Goal: Information Seeking & Learning: Learn about a topic

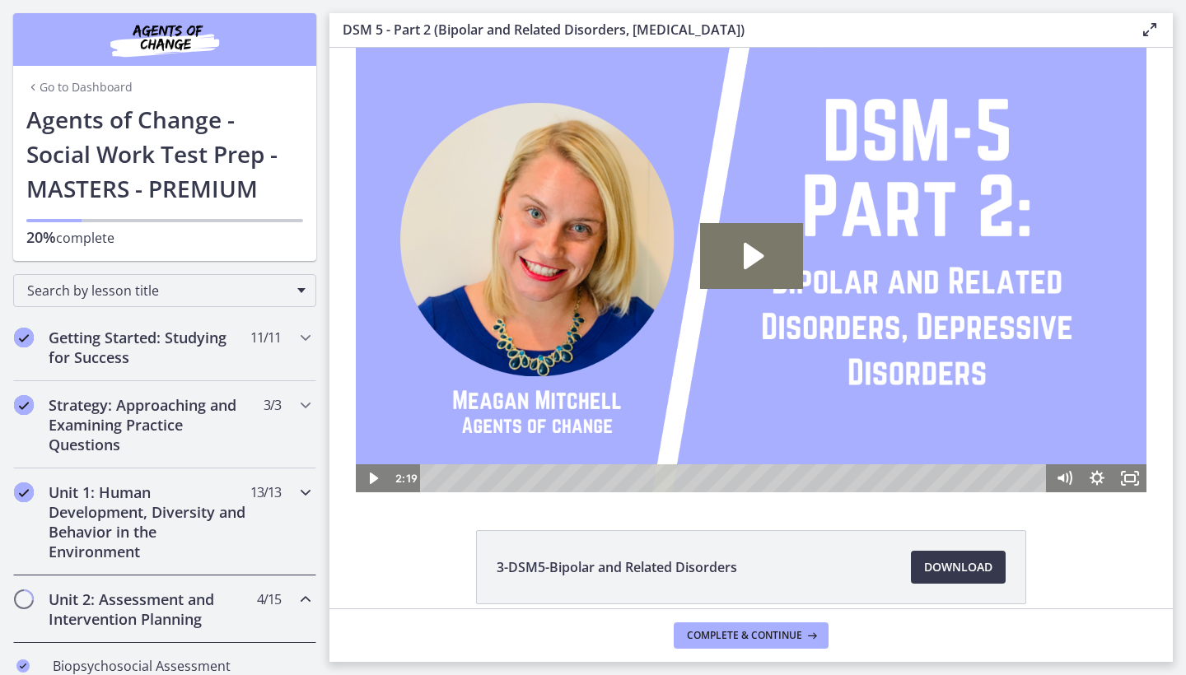
click at [178, 514] on h2 "Unit 1: Human Development, Diversity and Behavior in the Environment" at bounding box center [149, 522] width 201 height 79
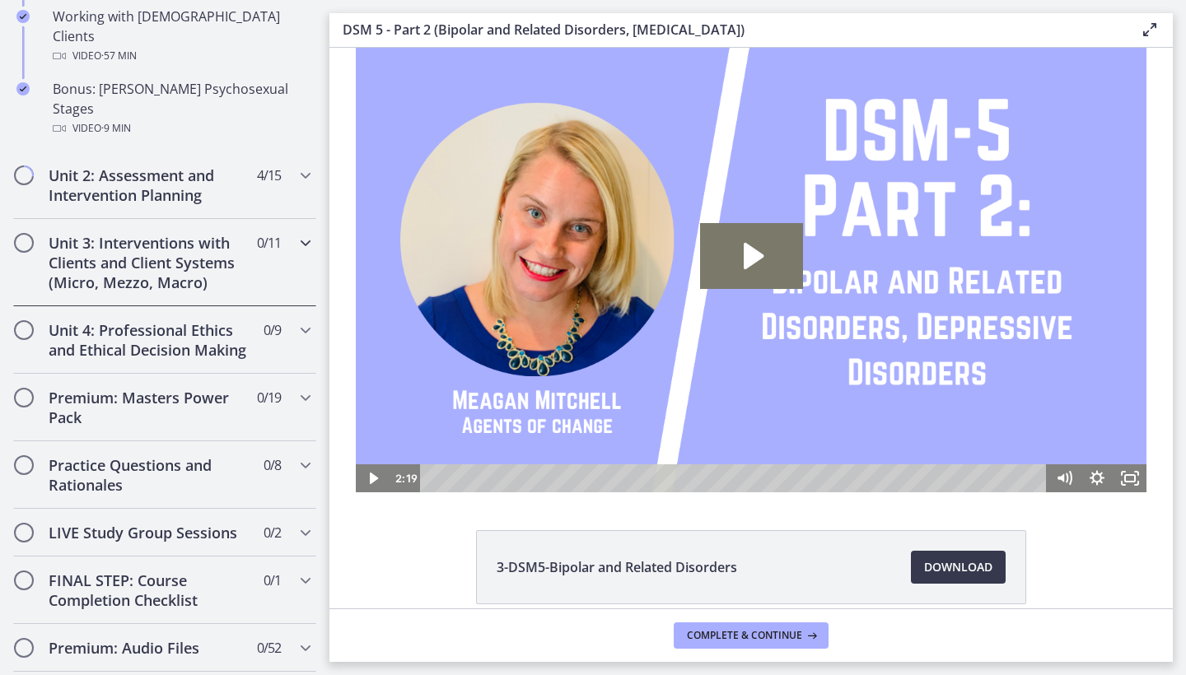
scroll to position [1234, 0]
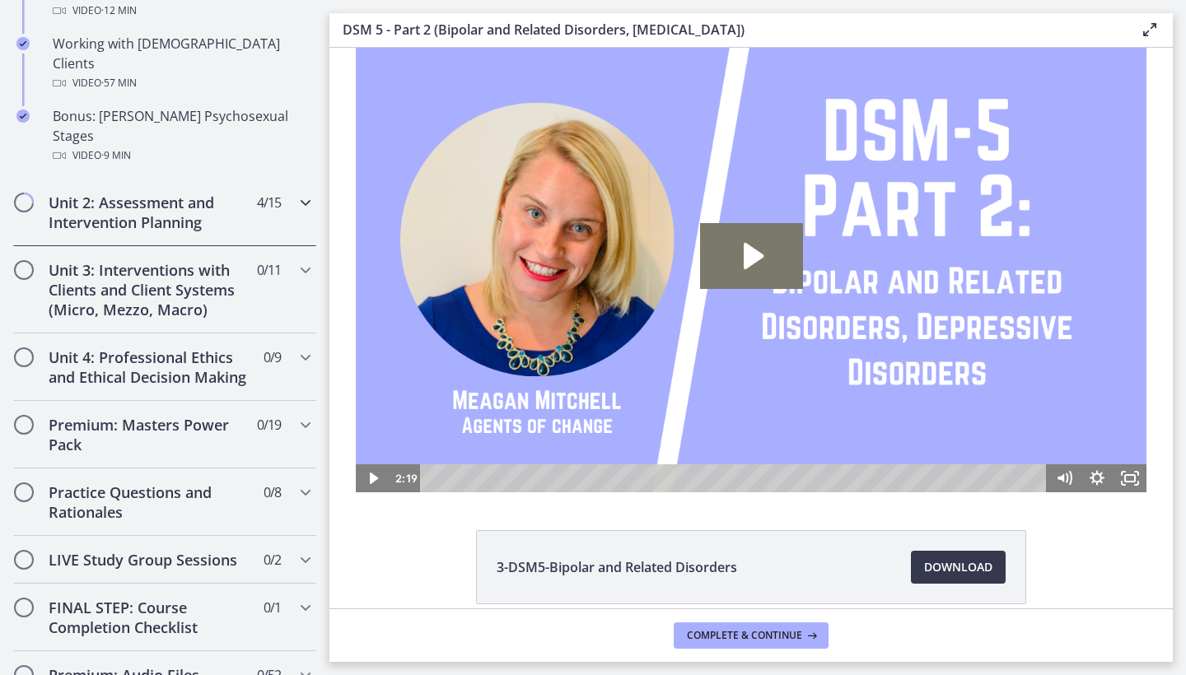
click at [152, 193] on h2 "Unit 2: Assessment and Intervention Planning" at bounding box center [149, 213] width 201 height 40
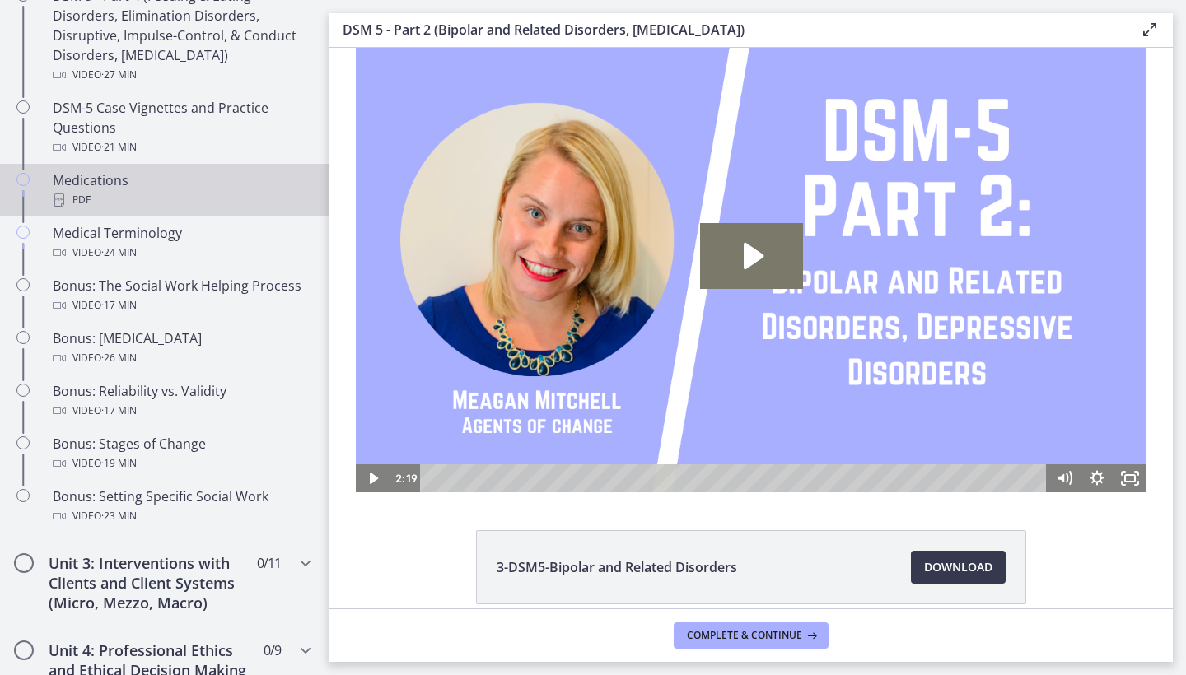
scroll to position [535, 0]
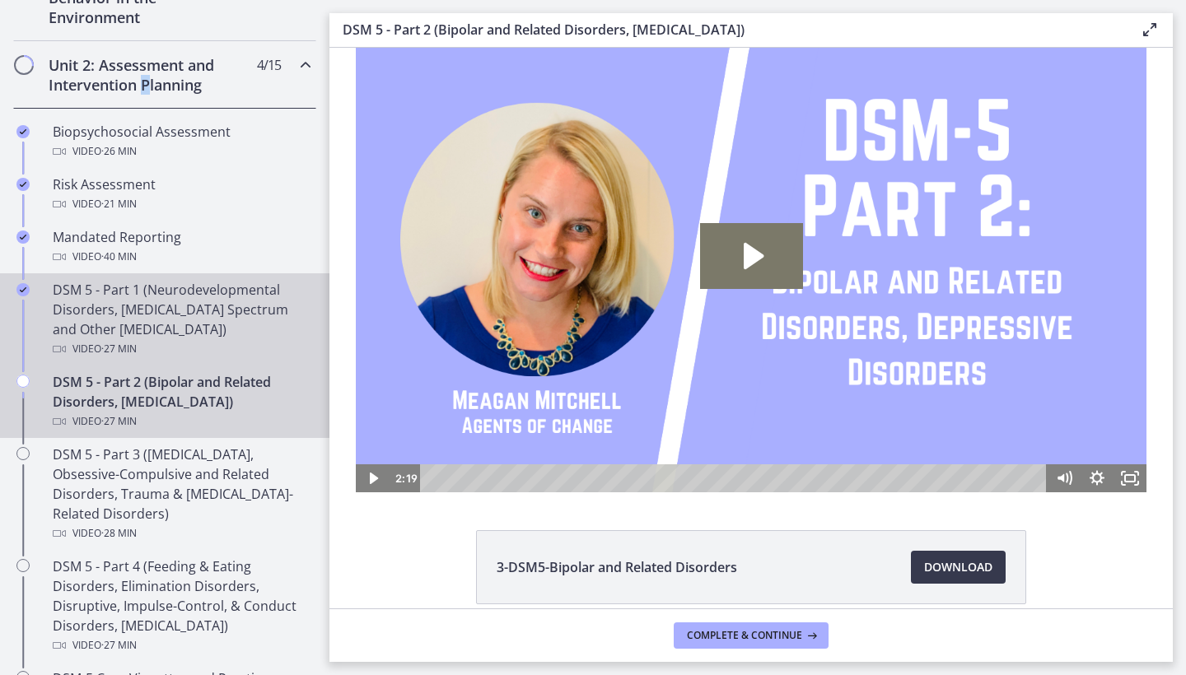
click at [159, 309] on div "DSM 5 - Part 1 (Neurodevelopmental Disorders, [MEDICAL_DATA] Spectrum and Other…" at bounding box center [181, 319] width 257 height 79
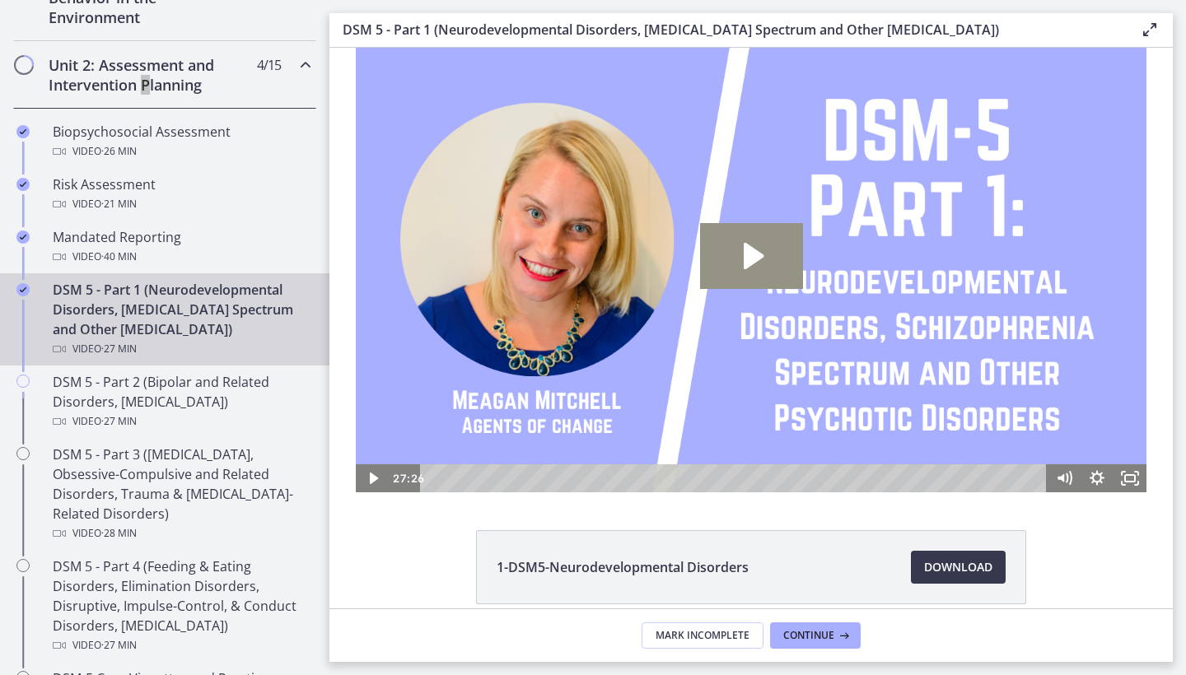
click at [746, 244] on icon "Play Video: cmseadc4lpnc72iv6tpg.mp4" at bounding box center [751, 256] width 103 height 66
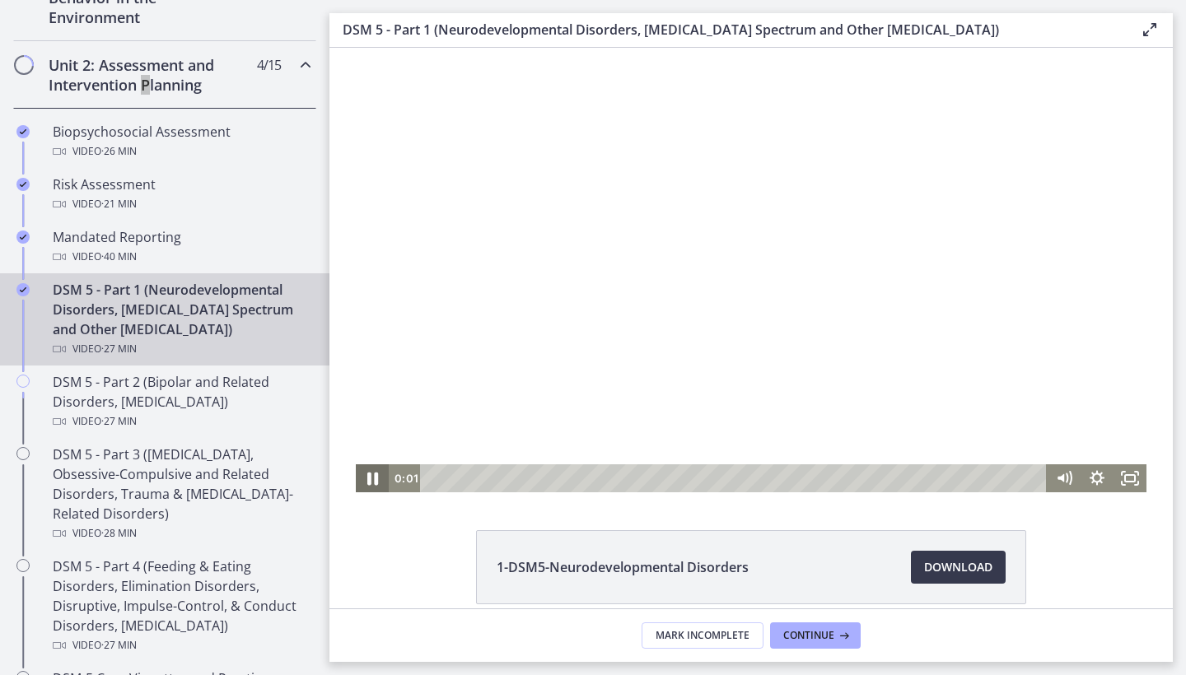
click at [367, 480] on icon "Pause" at bounding box center [372, 479] width 11 height 13
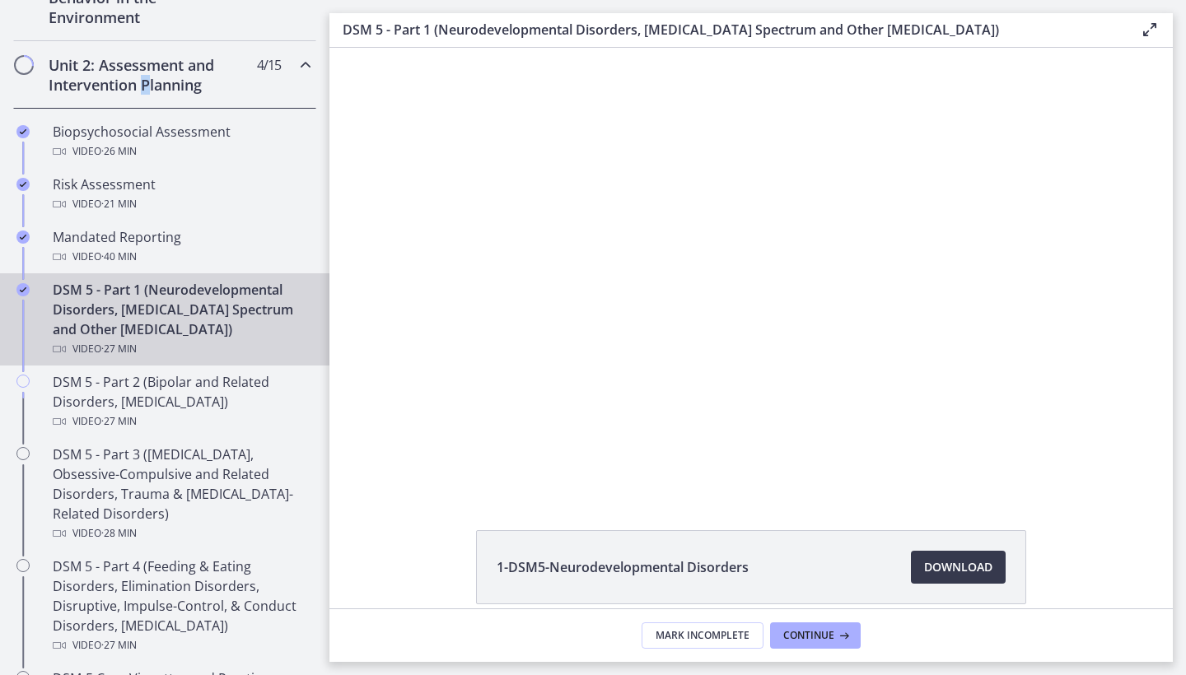
click at [1011, 0] on html "Skip to main content Go to Dashboard Go to Dashboard Go to Dashboard Agents of …" at bounding box center [593, 337] width 1186 height 675
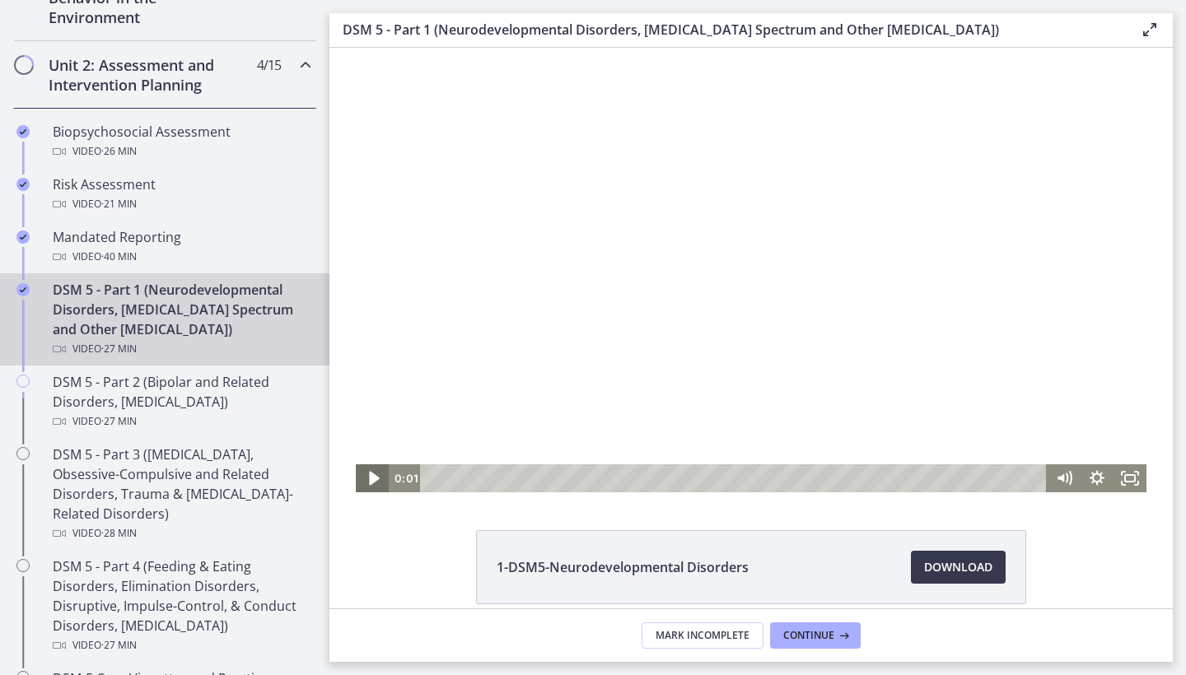
click at [369, 481] on icon "Play Video" at bounding box center [374, 479] width 10 height 14
click at [370, 482] on icon "Pause" at bounding box center [372, 479] width 11 height 13
click at [586, 342] on div at bounding box center [751, 270] width 791 height 445
click at [587, 343] on div at bounding box center [751, 270] width 791 height 445
click at [357, 480] on icon "Play Video" at bounding box center [373, 479] width 33 height 28
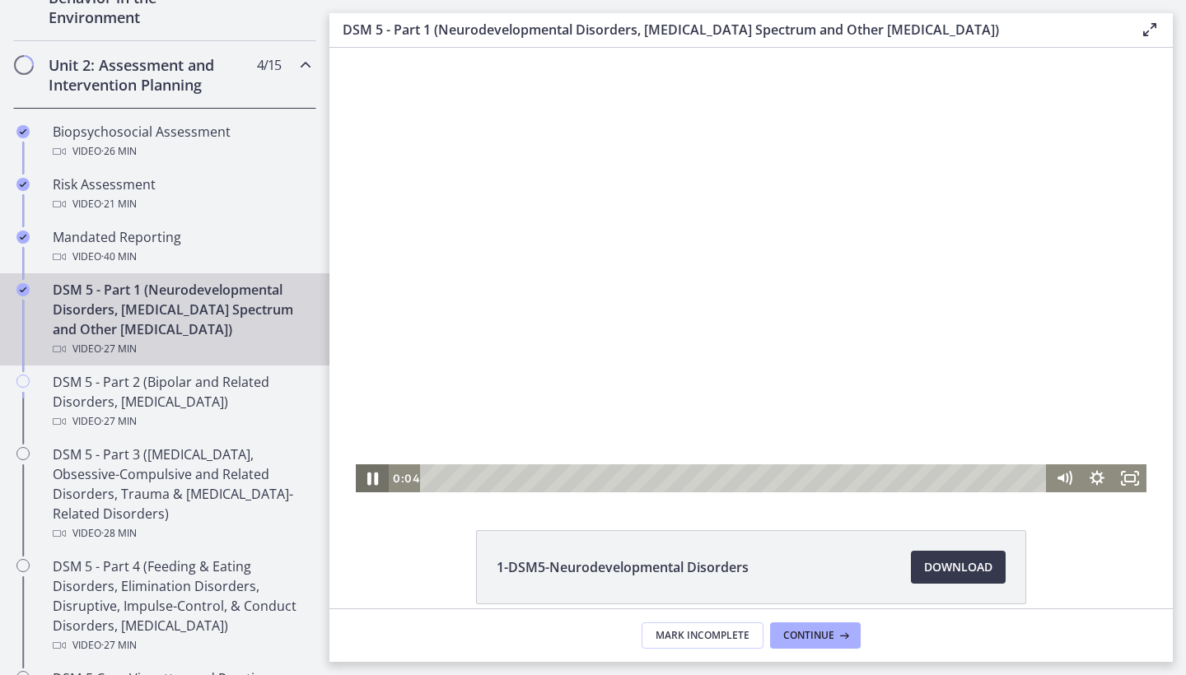
click at [367, 479] on icon "Pause" at bounding box center [372, 479] width 11 height 13
click at [368, 483] on icon "Play Video" at bounding box center [374, 479] width 40 height 34
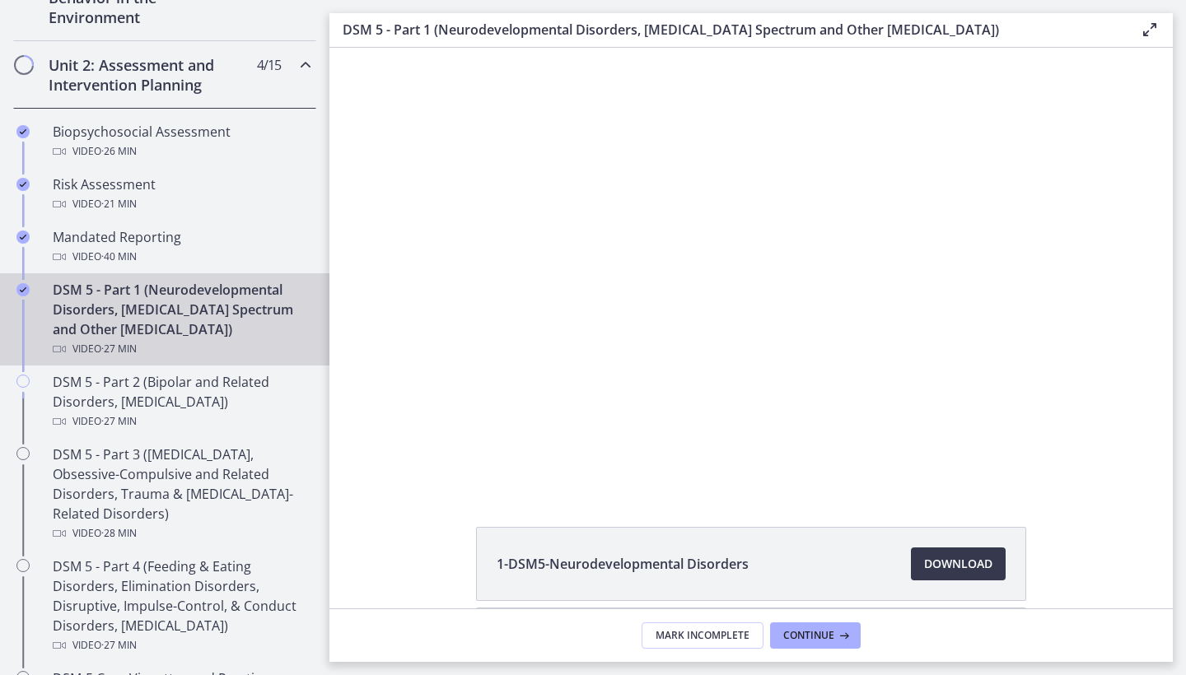
click at [366, 475] on button "Pause" at bounding box center [372, 475] width 33 height 28
